Goal: Task Accomplishment & Management: Use online tool/utility

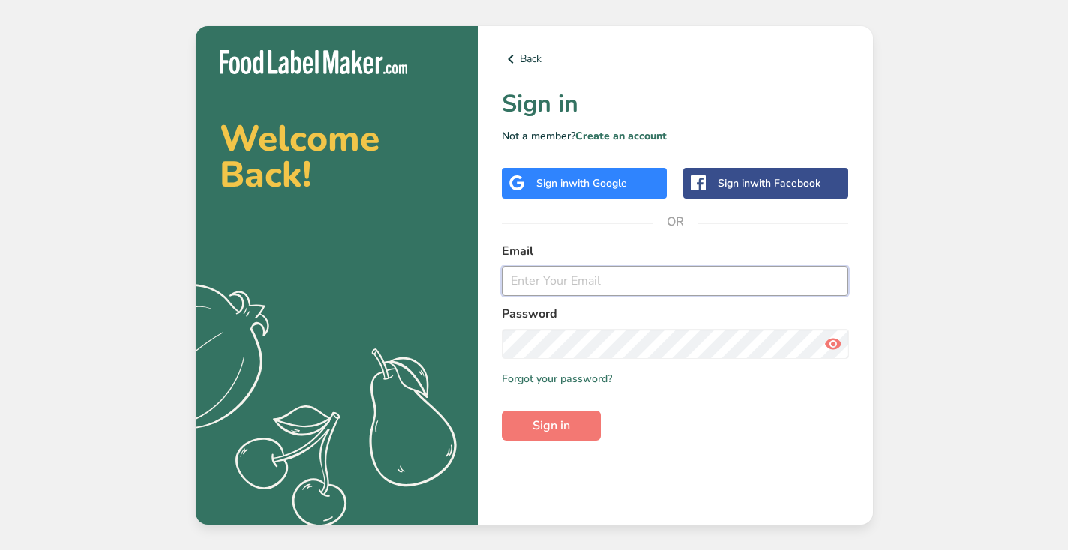
click at [569, 289] on input "email" at bounding box center [675, 281] width 347 height 30
type input "i"
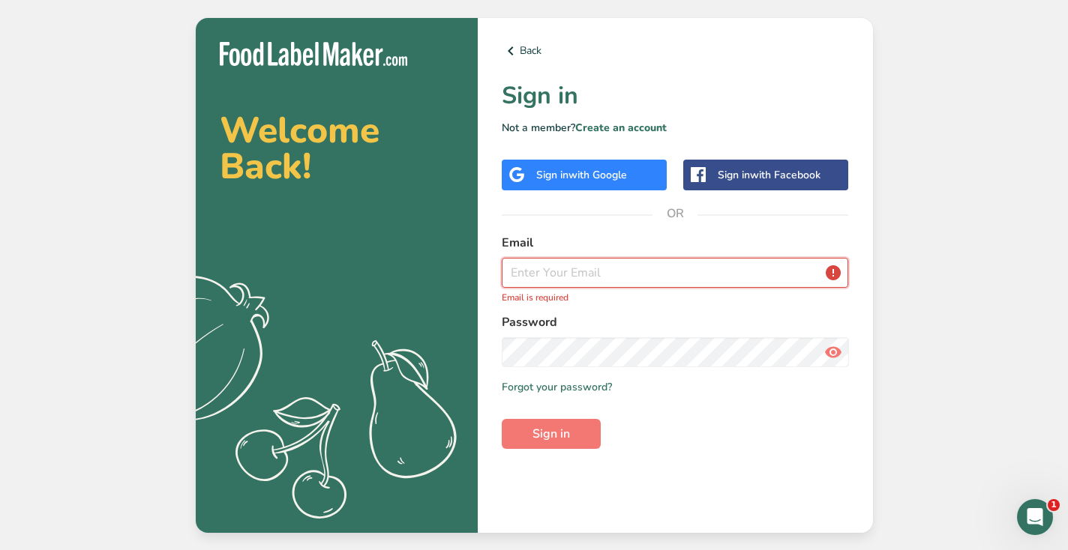
paste input "[EMAIL_ADDRESS][DOMAIN_NAME]"
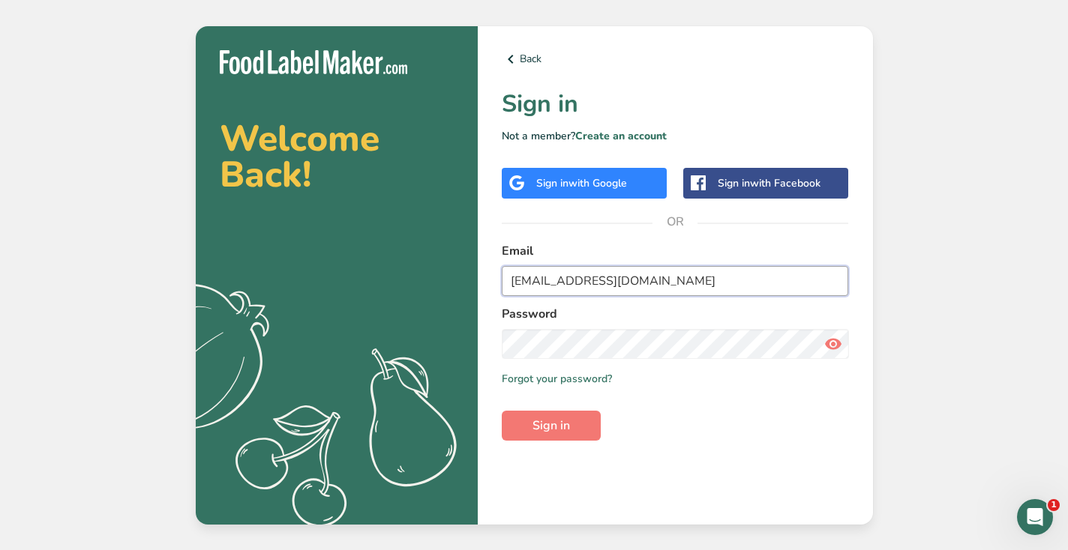
type input "[EMAIL_ADDRESS][DOMAIN_NAME]"
click at [544, 445] on div "Back Sign in Not a member? Create an account Sign in with Google Sign in with F…" at bounding box center [675, 275] width 395 height 499
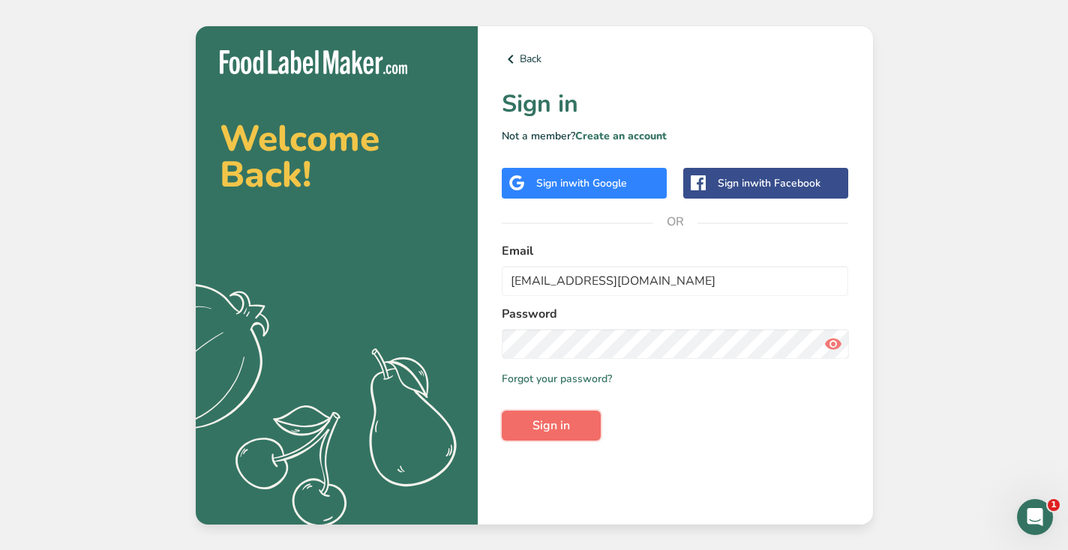
click at [562, 414] on button "Sign in" at bounding box center [551, 426] width 99 height 30
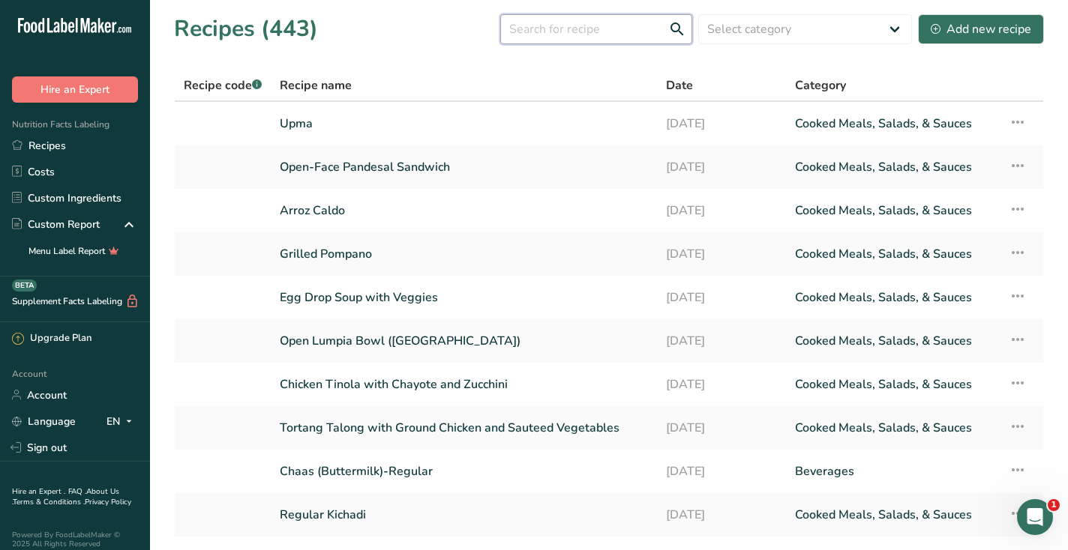
click at [568, 28] on input "text" at bounding box center [596, 29] width 192 height 30
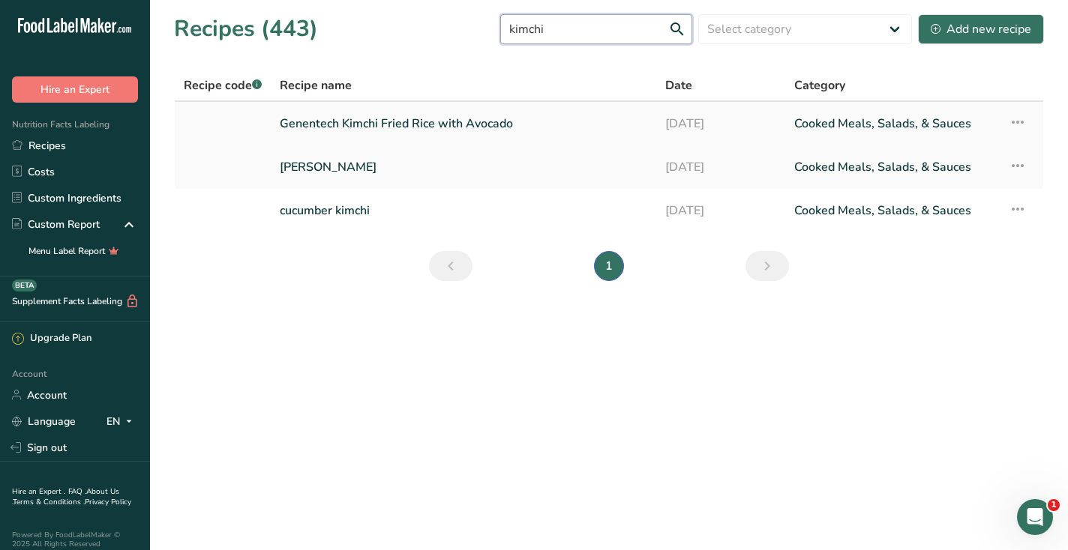
type input "kimchi"
click at [412, 120] on link "Genentech Kimchi Fried Rice with Avocado" at bounding box center [463, 123] width 367 height 31
